Goal: Task Accomplishment & Management: Use online tool/utility

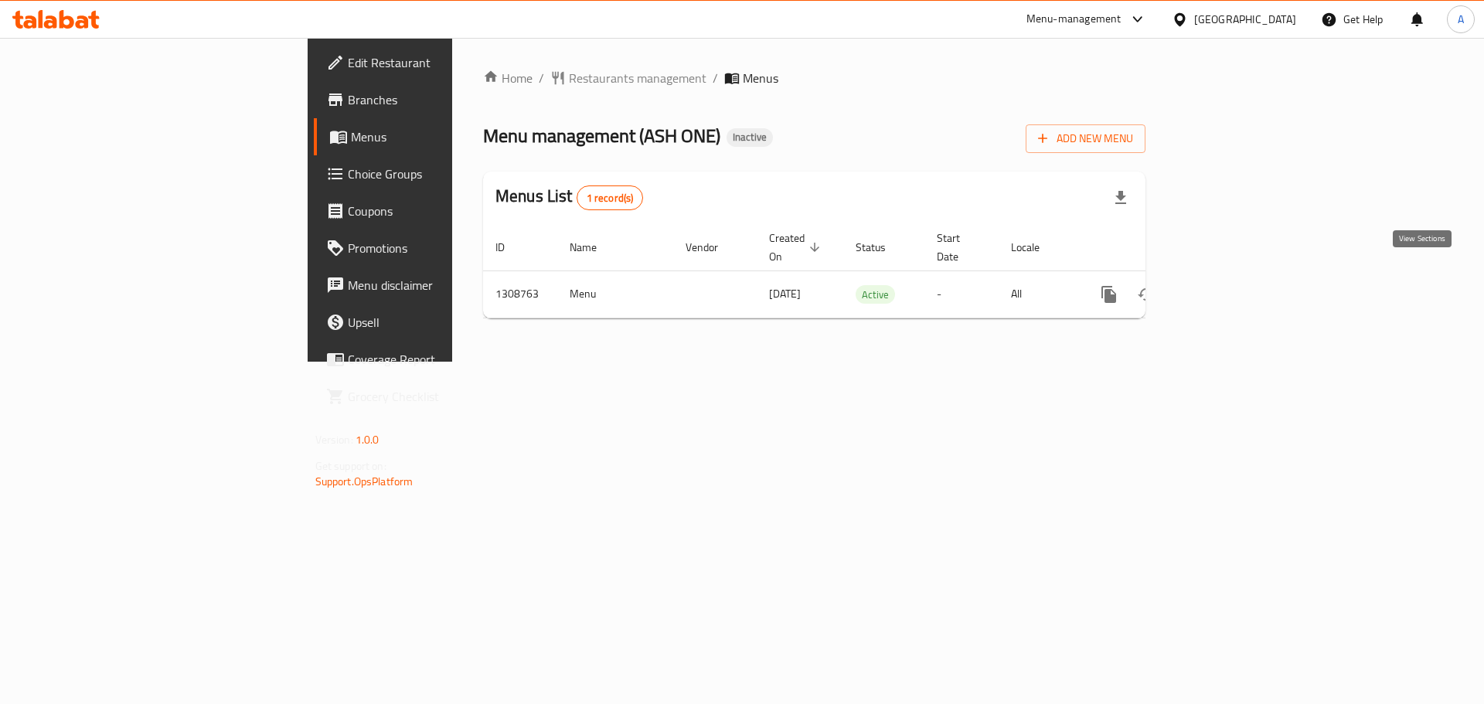
click at [1145, 302] on div "Home / Restaurants management / Menus Menu management ( ASH ONE ) Inactive Add …" at bounding box center [814, 200] width 662 height 262
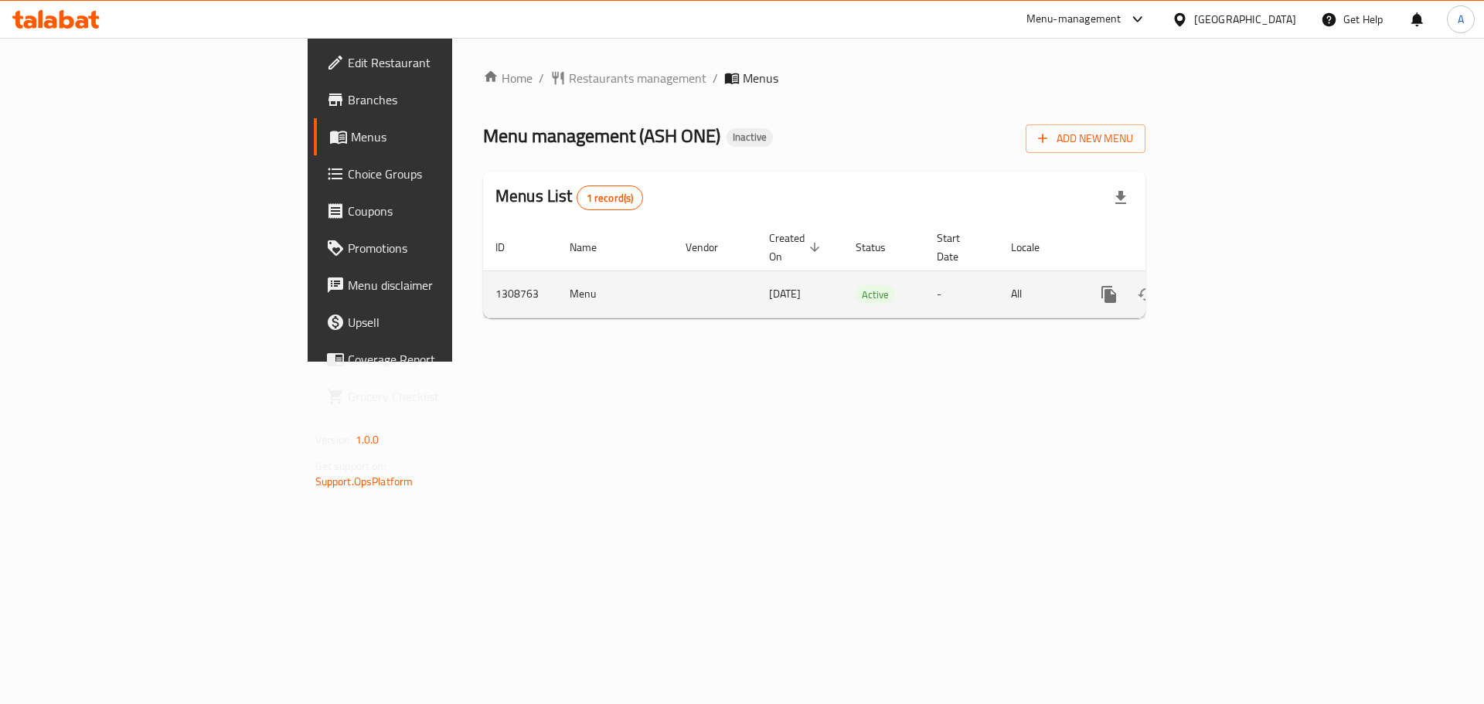
click at [1227, 287] on icon "enhanced table" at bounding box center [1220, 294] width 14 height 14
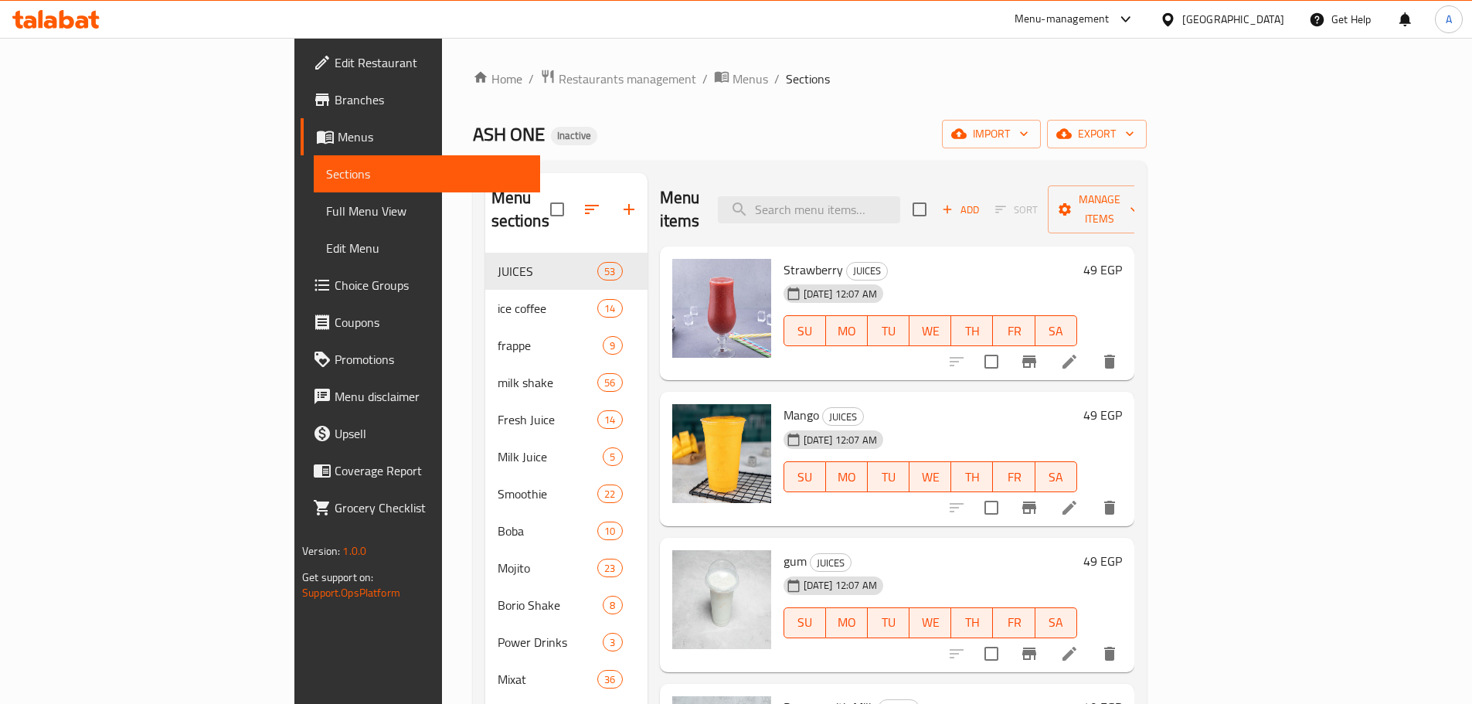
click at [1147, 115] on div "Home / Restaurants management / Menus / Sections ASH ONE Inactive import export…" at bounding box center [810, 479] width 674 height 821
click at [1135, 132] on span "export" at bounding box center [1097, 133] width 75 height 19
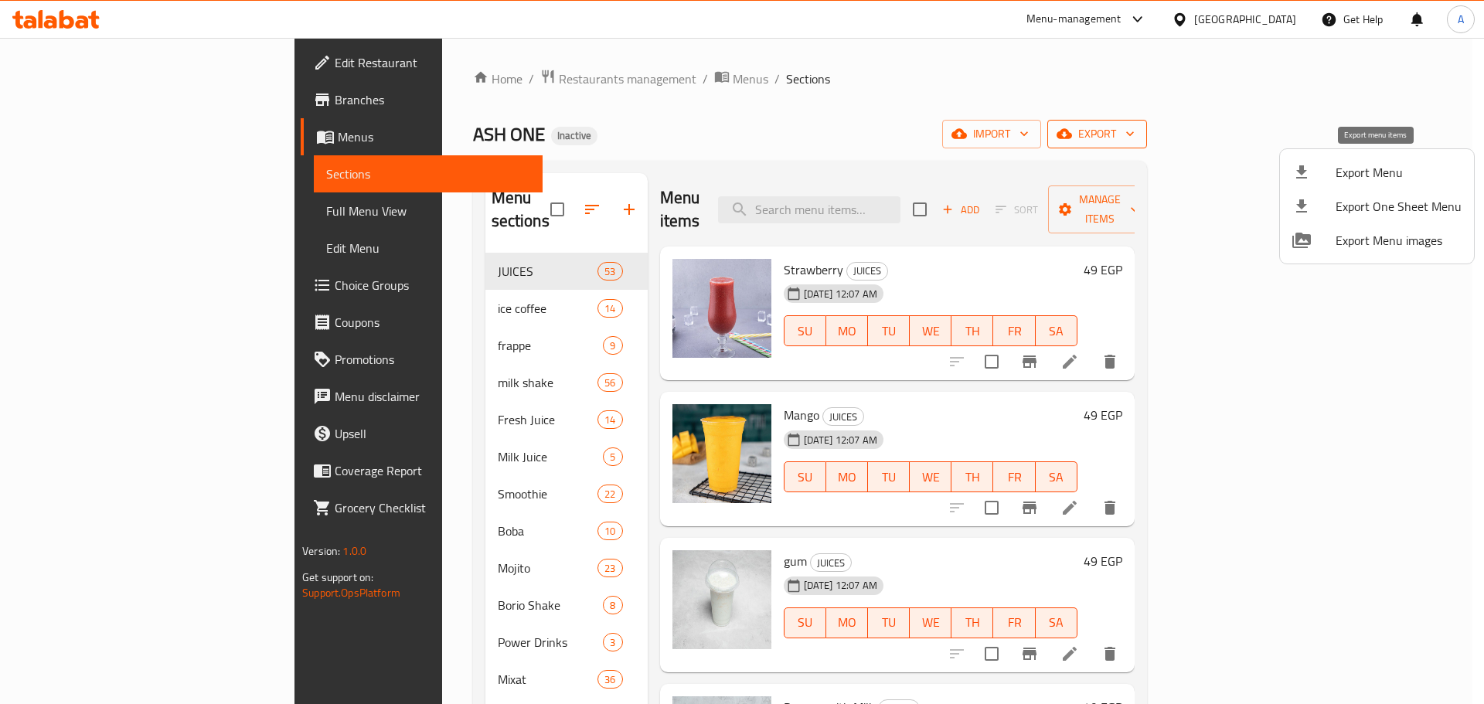
click at [1346, 168] on span "Export Menu" at bounding box center [1398, 172] width 126 height 19
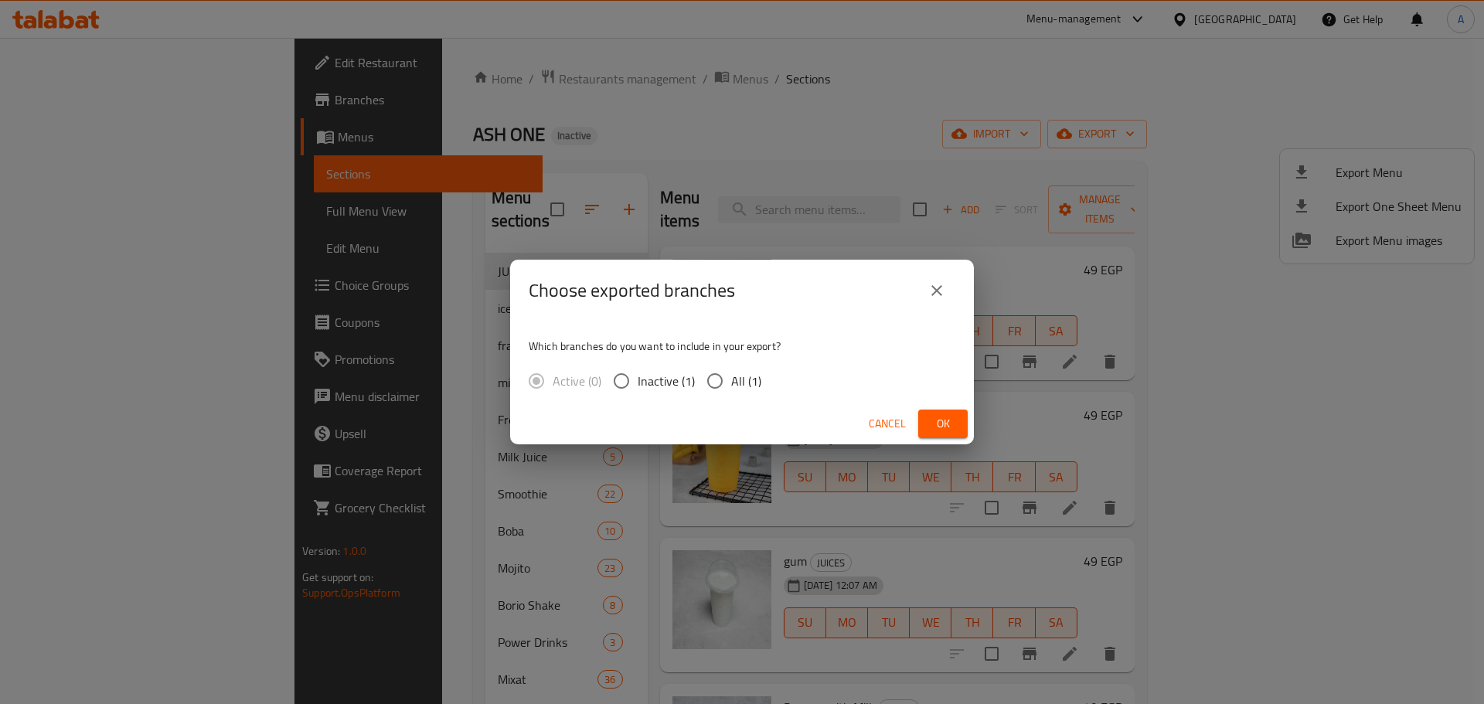
click at [754, 383] on span "All (1)" at bounding box center [746, 381] width 30 height 19
click at [731, 383] on input "All (1)" at bounding box center [715, 381] width 32 height 32
radio input "true"
click at [969, 440] on div "Cancel Ok" at bounding box center [742, 423] width 464 height 41
click at [959, 414] on button "Ok" at bounding box center [942, 424] width 49 height 29
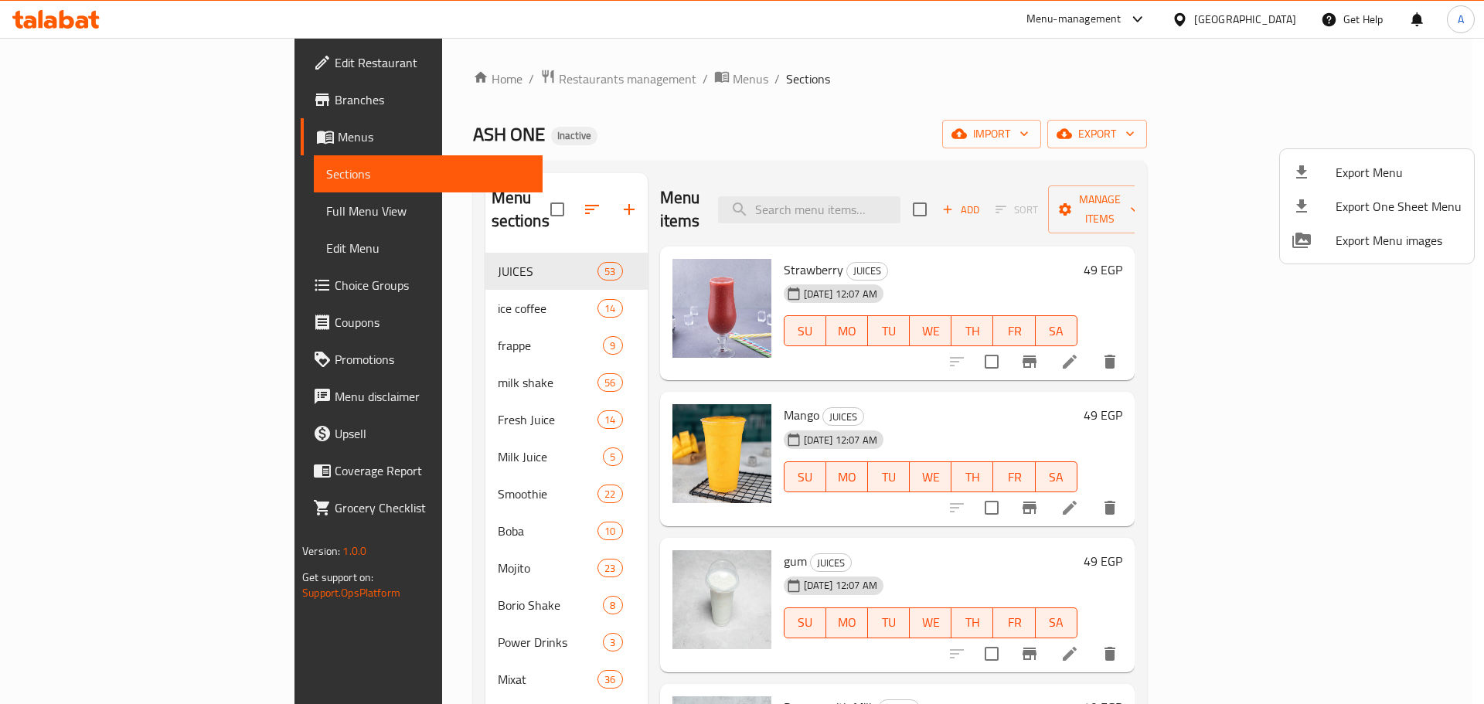
click at [83, 27] on div at bounding box center [742, 352] width 1484 height 704
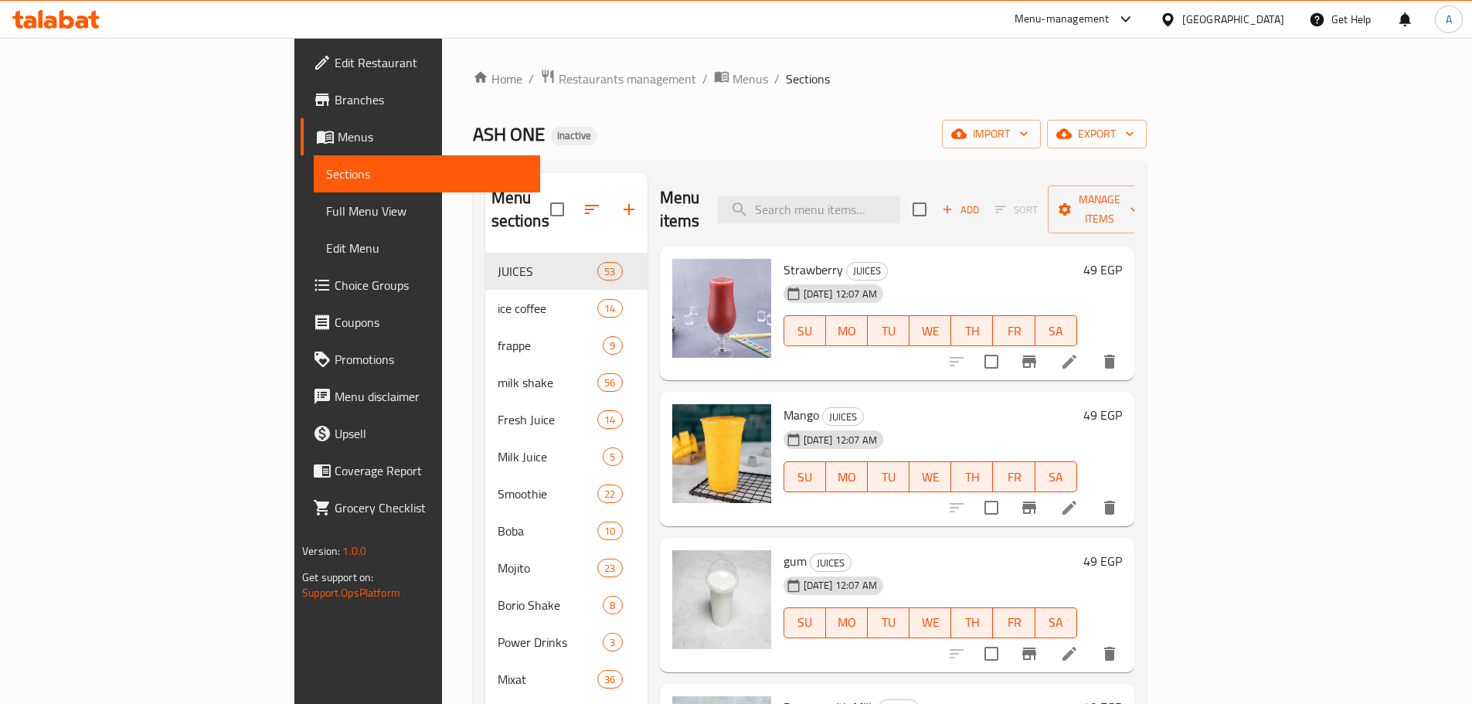
click at [89, 22] on icon at bounding box center [55, 19] width 87 height 19
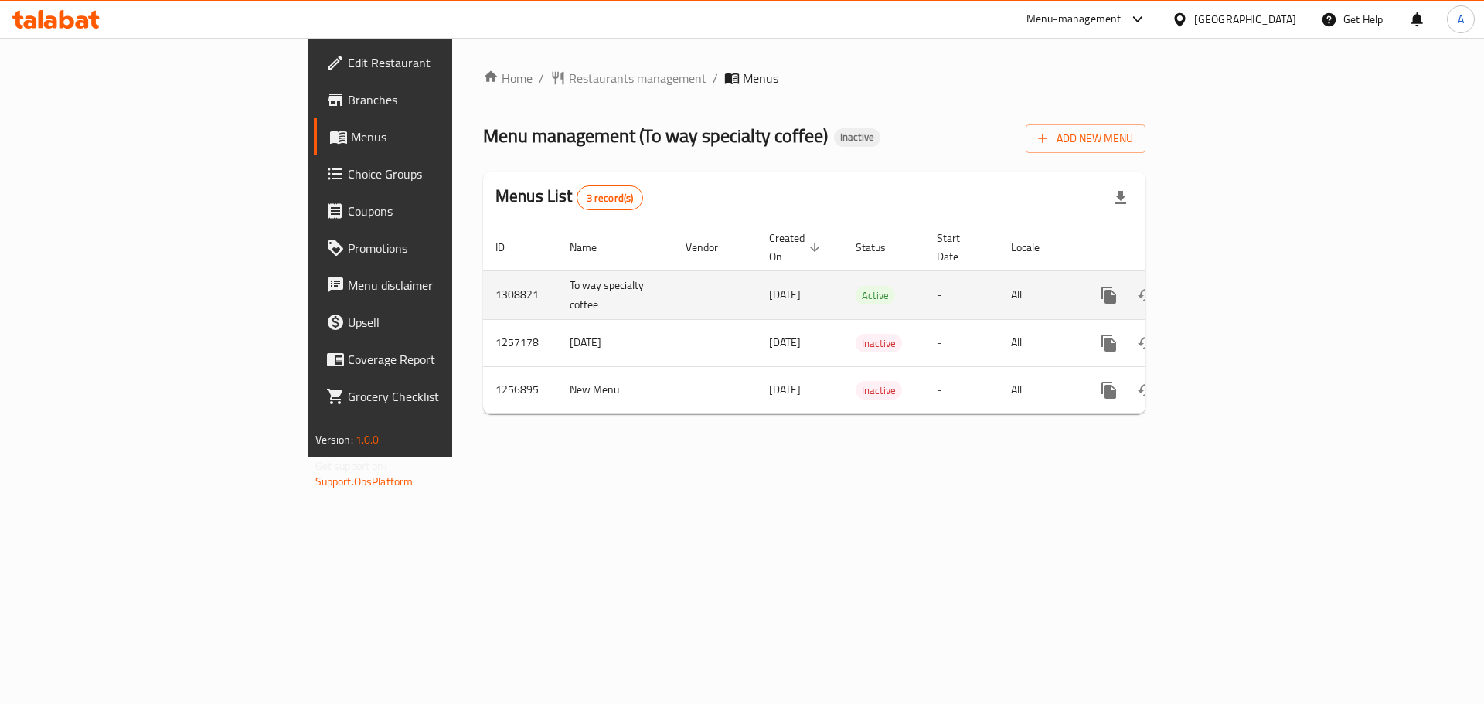
click at [1230, 286] on icon "enhanced table" at bounding box center [1220, 295] width 19 height 19
